Goal: Transaction & Acquisition: Purchase product/service

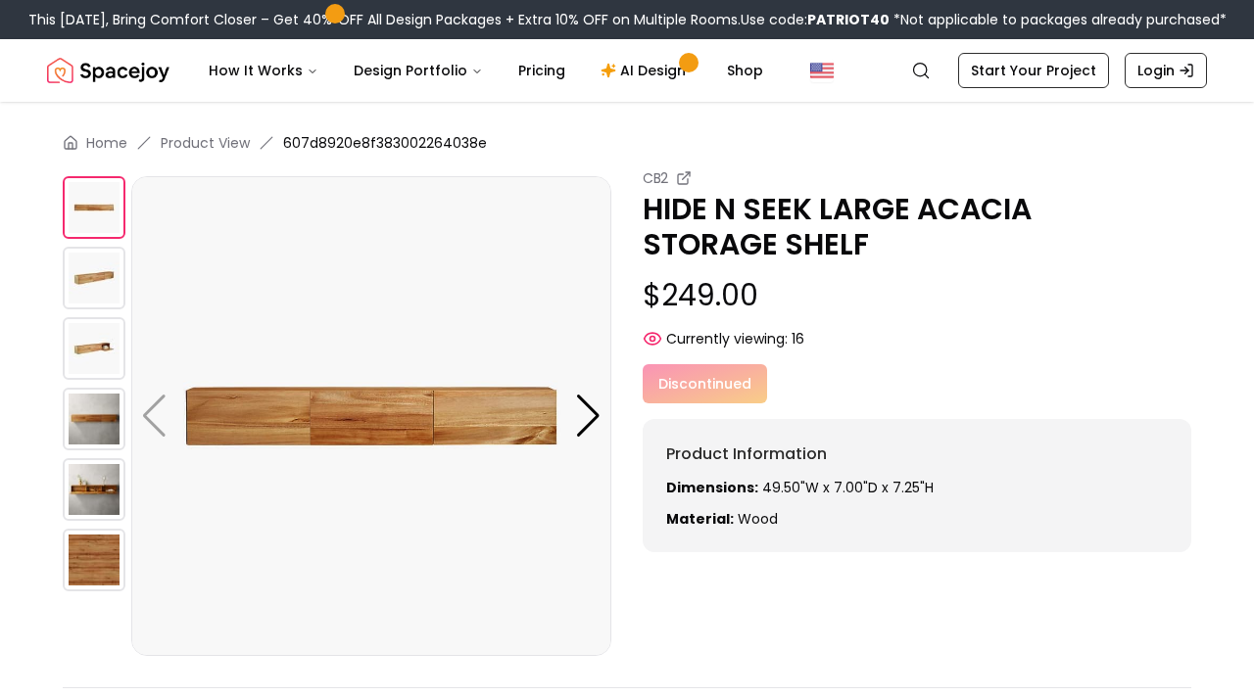
click at [98, 272] on img at bounding box center [94, 278] width 63 height 63
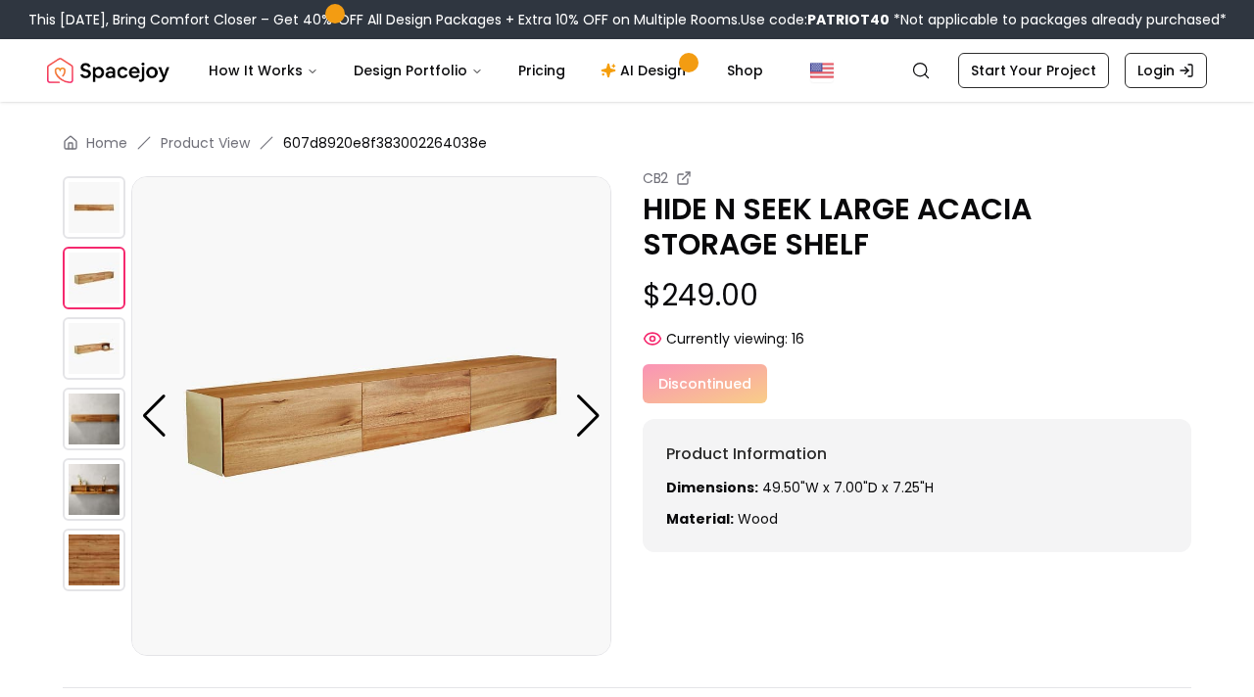
click at [92, 346] on img at bounding box center [94, 348] width 63 height 63
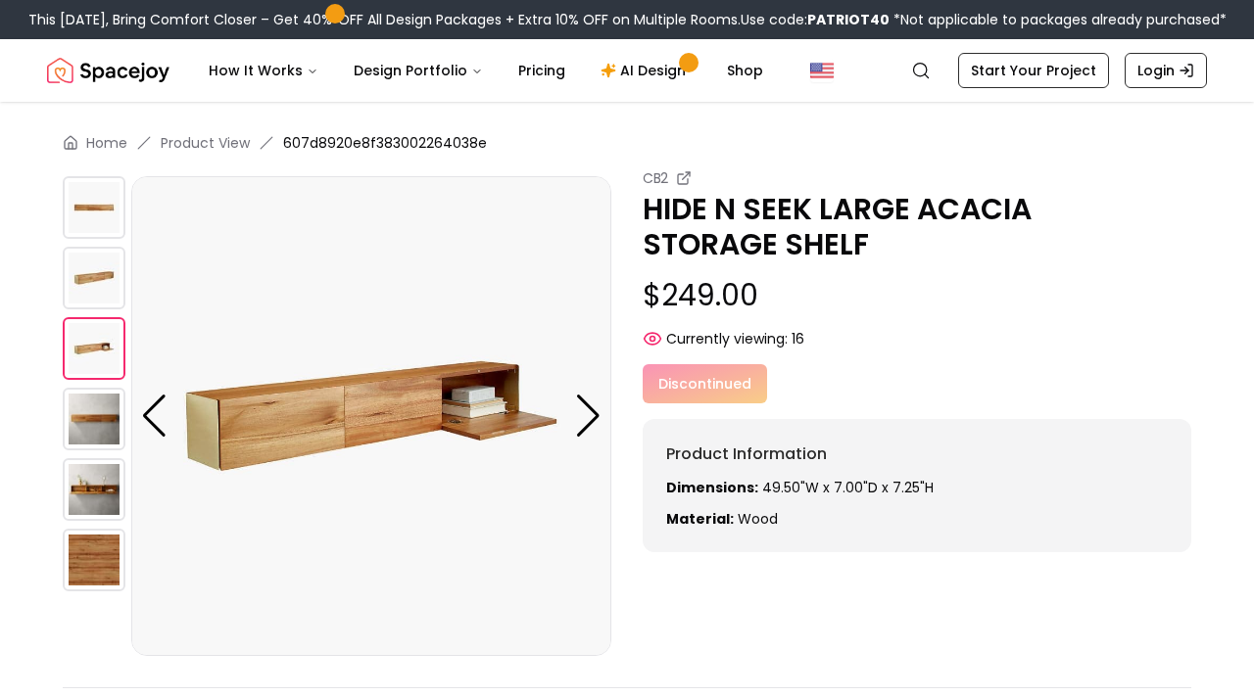
click at [97, 408] on img at bounding box center [94, 419] width 63 height 63
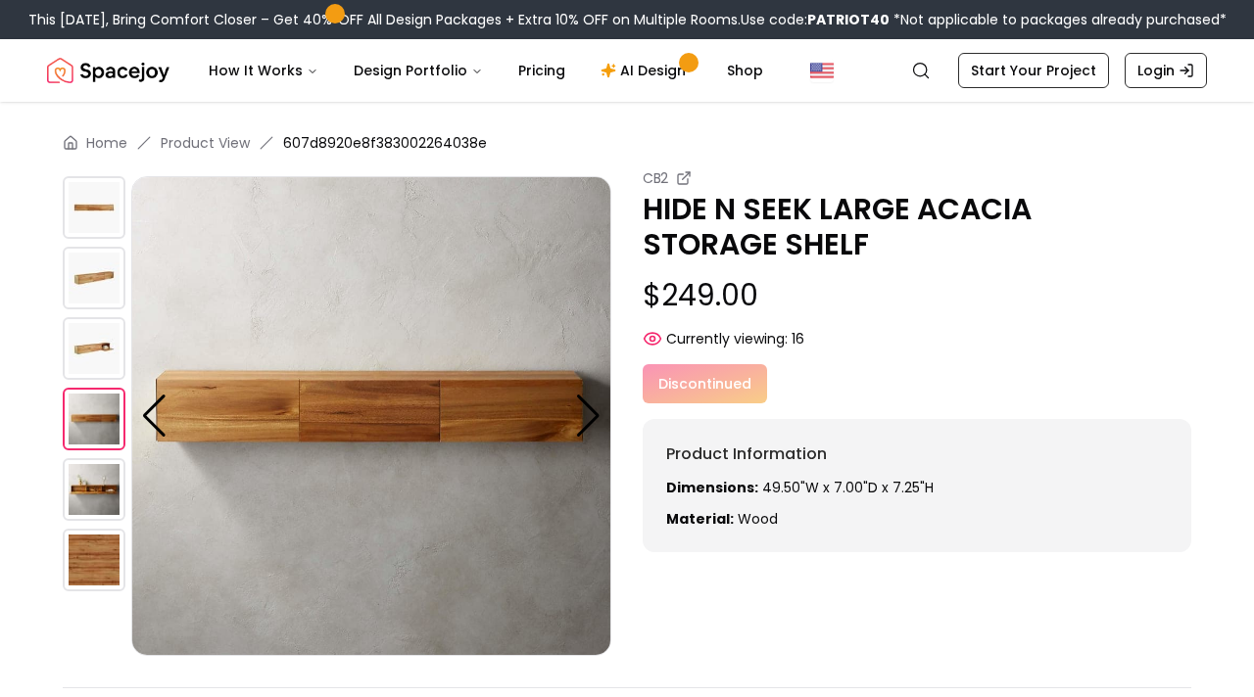
click at [99, 502] on img at bounding box center [94, 489] width 63 height 63
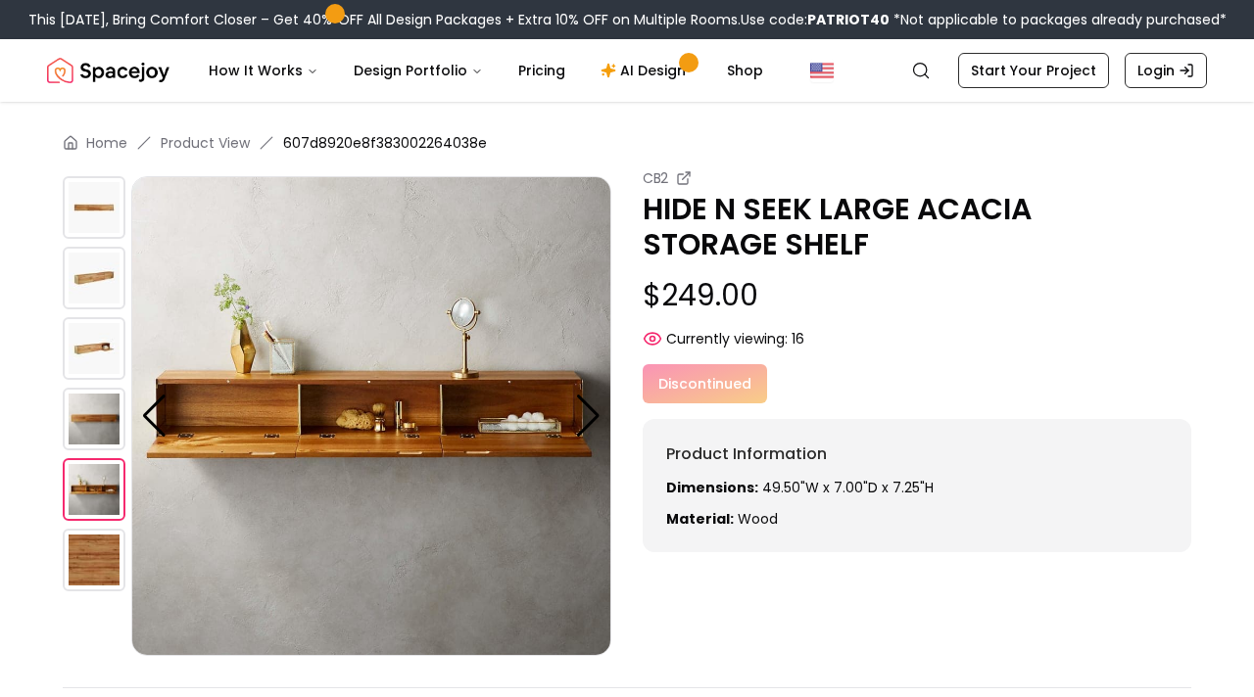
click at [104, 566] on img at bounding box center [94, 560] width 63 height 63
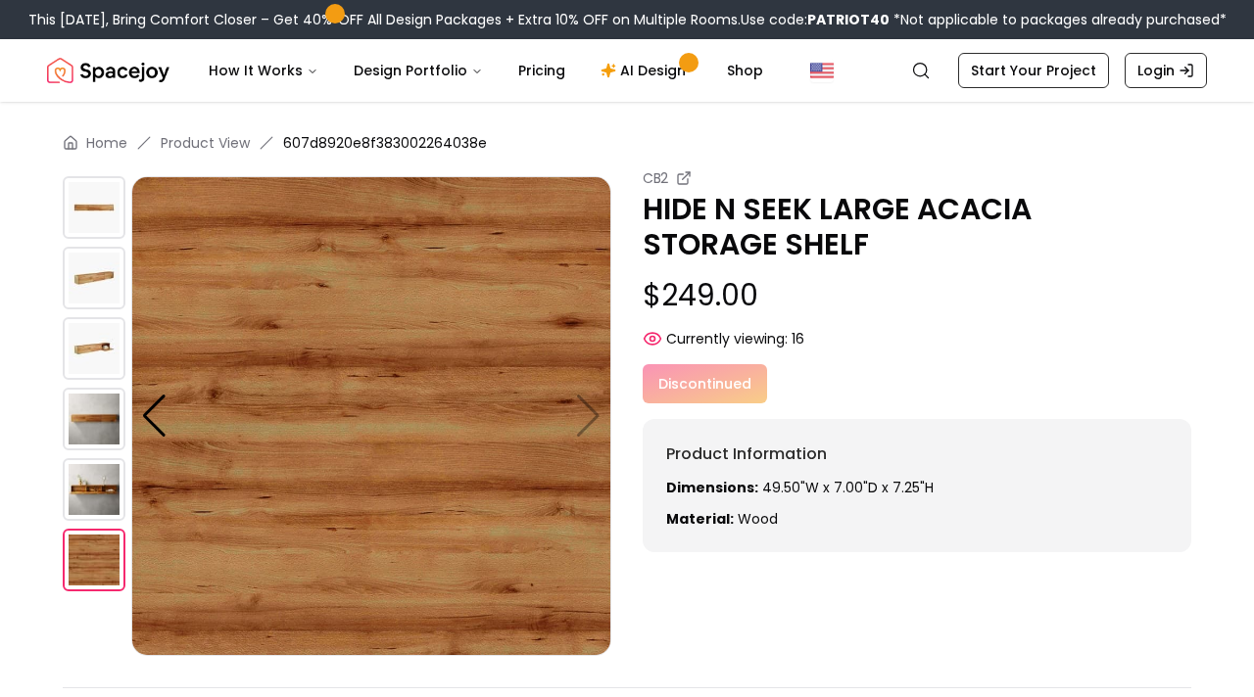
click at [111, 626] on div at bounding box center [97, 416] width 69 height 480
click at [108, 490] on img at bounding box center [94, 489] width 63 height 63
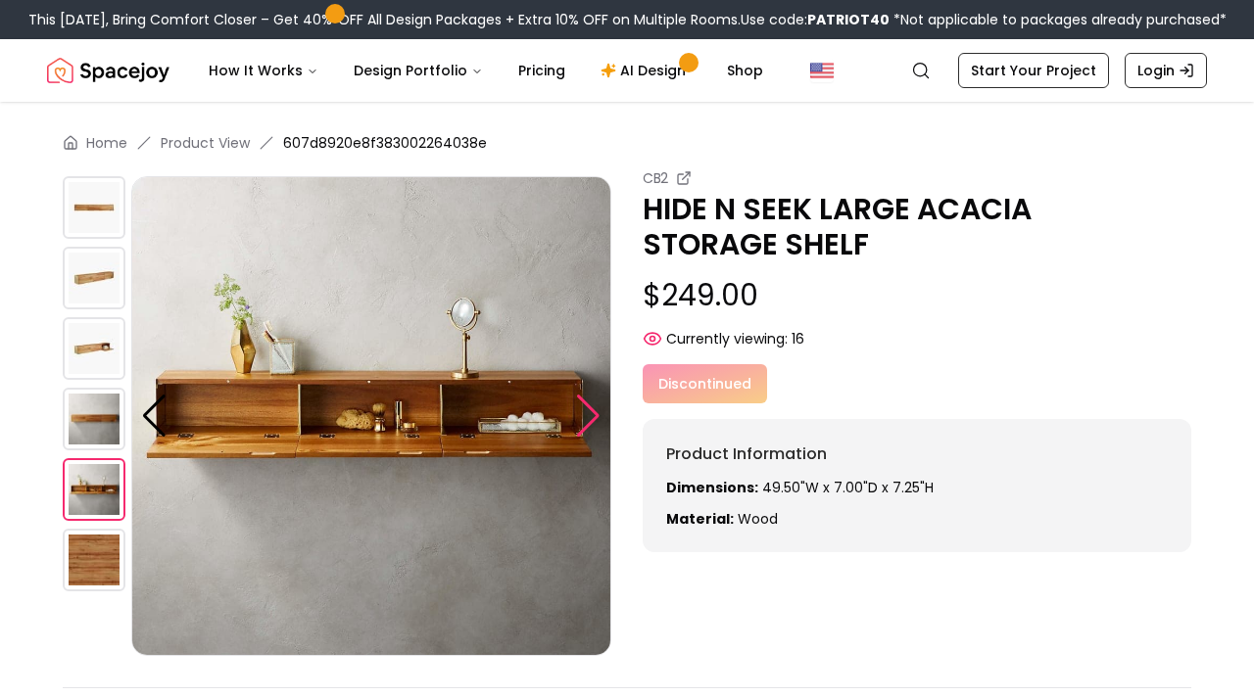
click at [586, 410] on div at bounding box center [588, 416] width 26 height 43
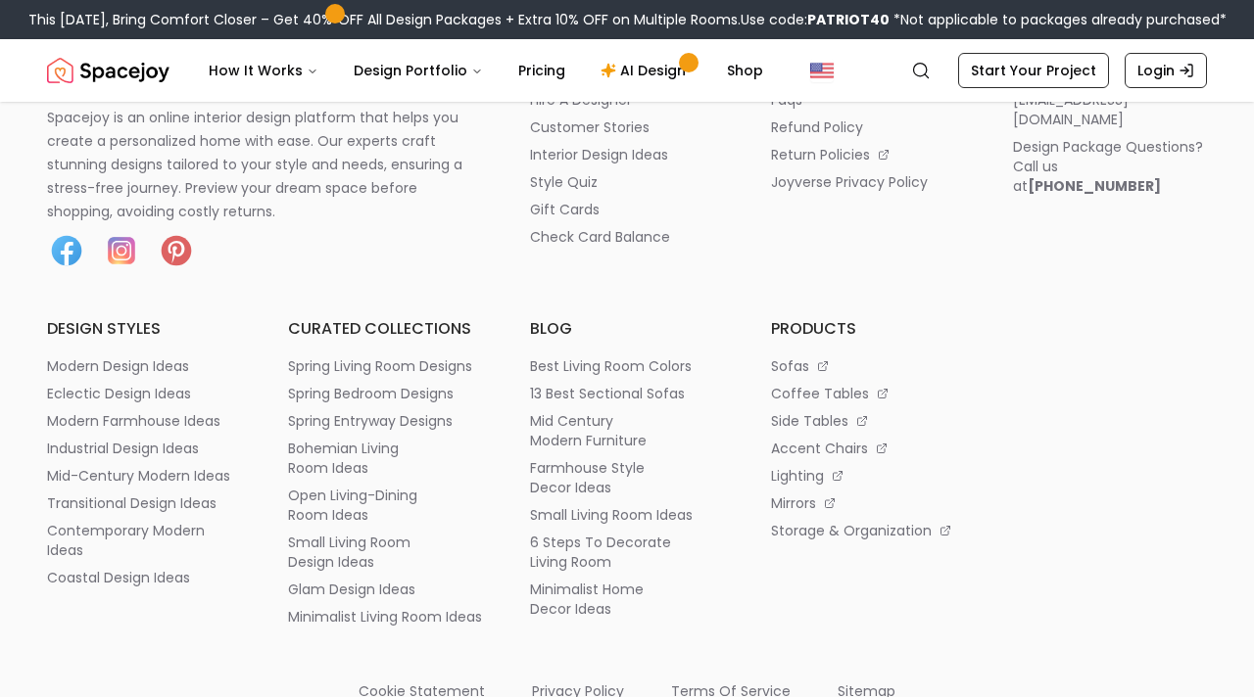
scroll to position [3210, 0]
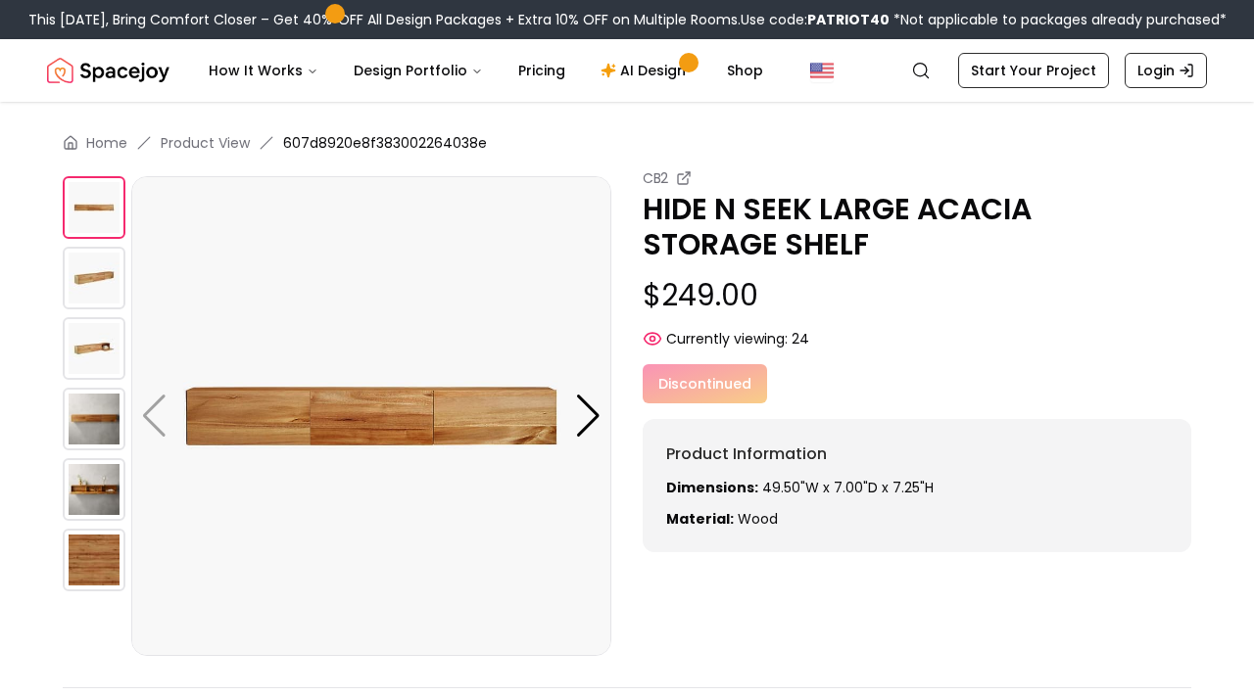
click at [102, 419] on img at bounding box center [94, 419] width 63 height 63
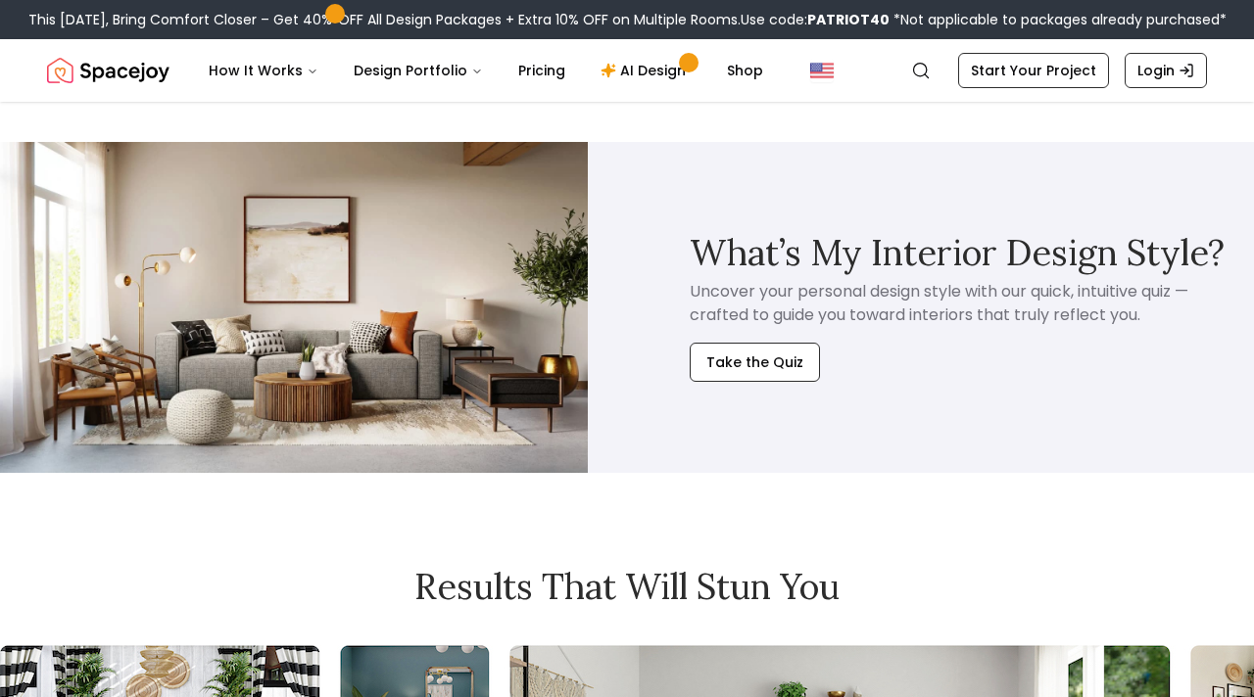
scroll to position [1723, 0]
